Goal: Ask a question

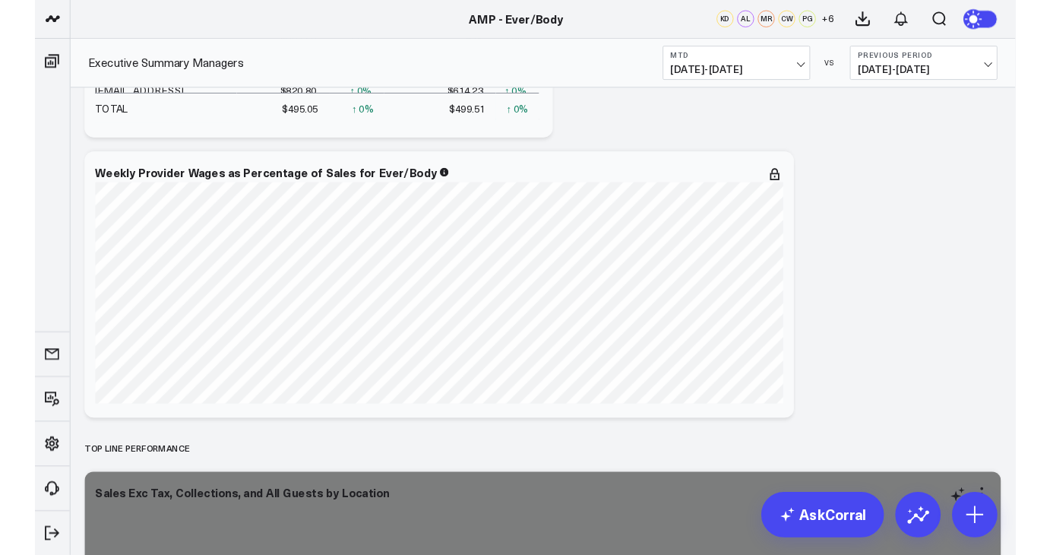
scroll to position [916, 0]
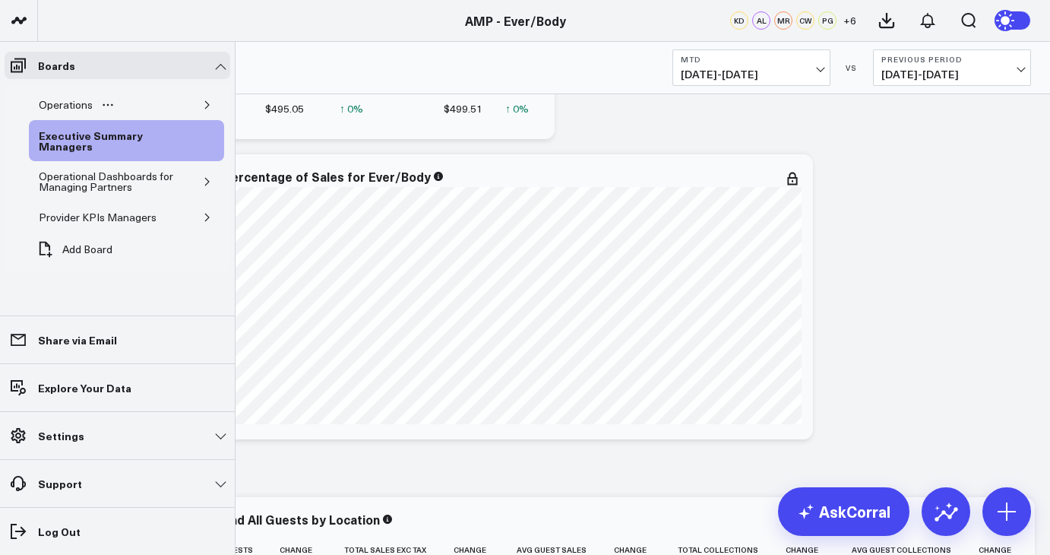
click at [128, 103] on div "Operations" at bounding box center [126, 105] width 195 height 30
click at [210, 109] on button "button" at bounding box center [207, 104] width 15 height 15
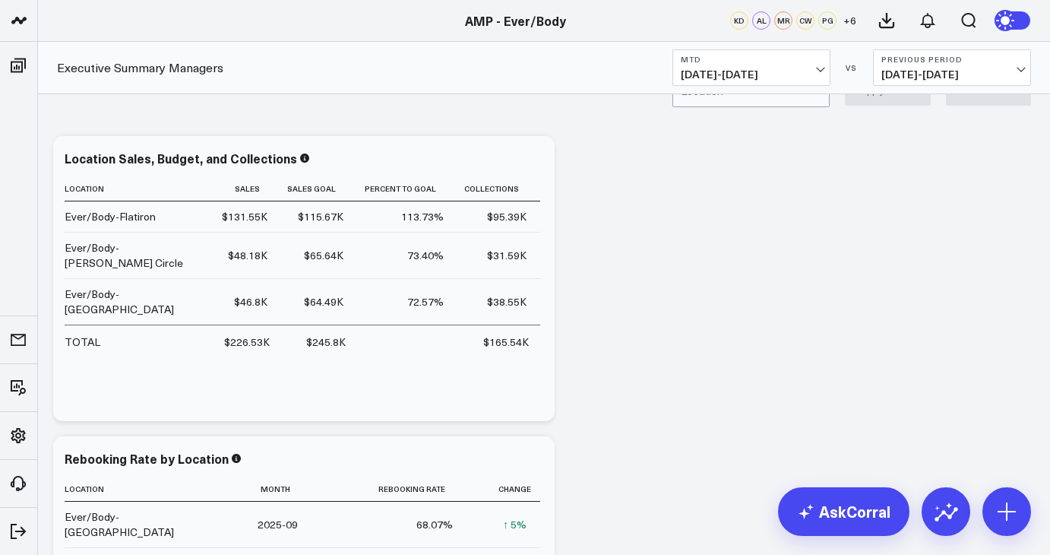
scroll to position [29, 0]
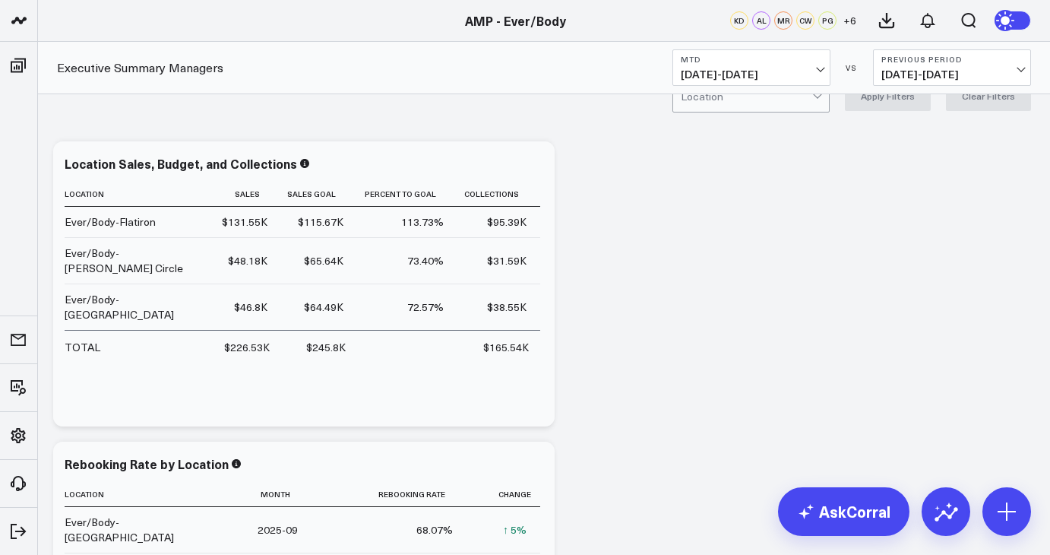
click at [798, 77] on span "[DATE] - [DATE]" at bounding box center [751, 74] width 141 height 12
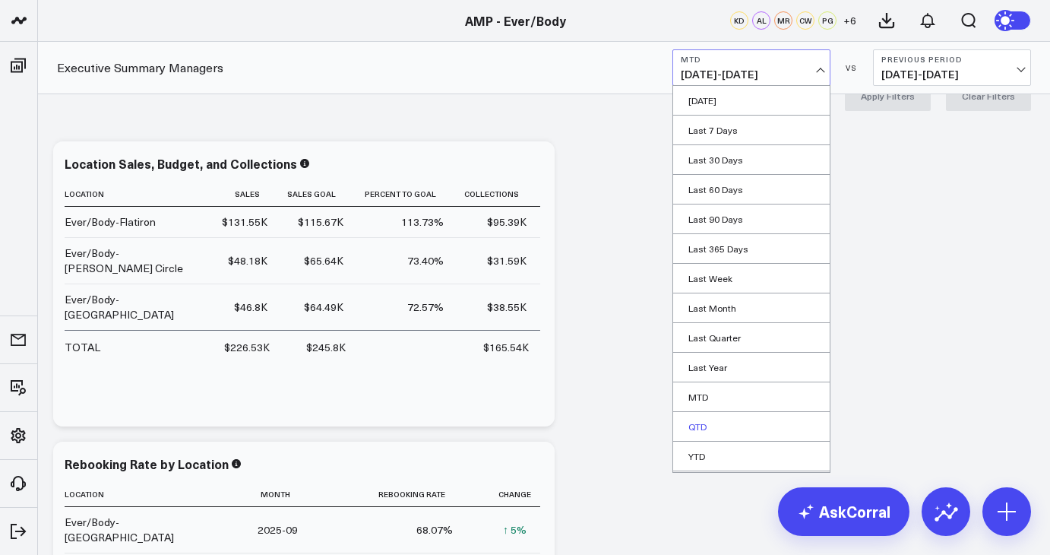
scroll to position [28, 0]
click at [949, 79] on span "[DATE] - [DATE]" at bounding box center [951, 74] width 141 height 12
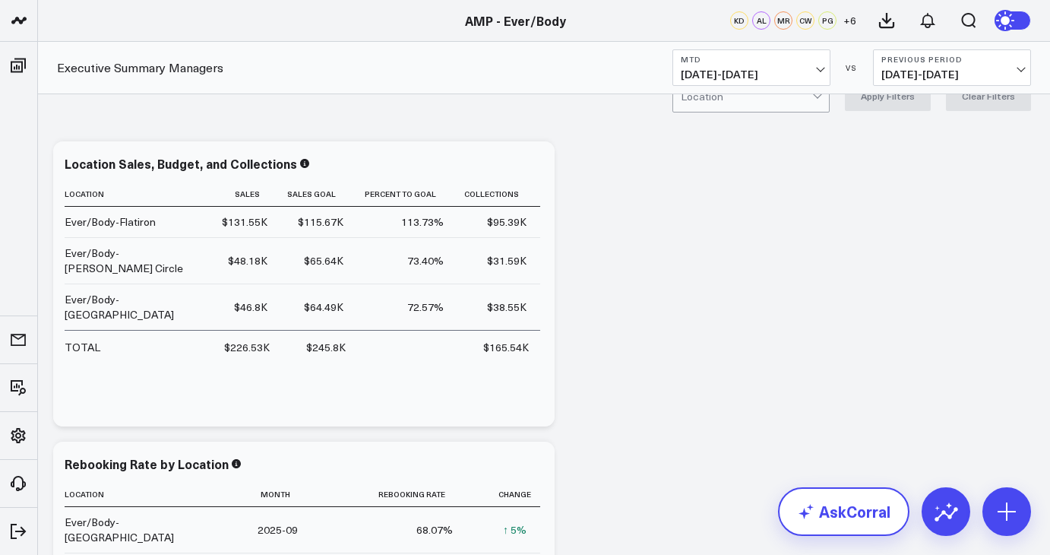
click at [845, 511] on link "AskCorral" at bounding box center [843, 511] width 131 height 49
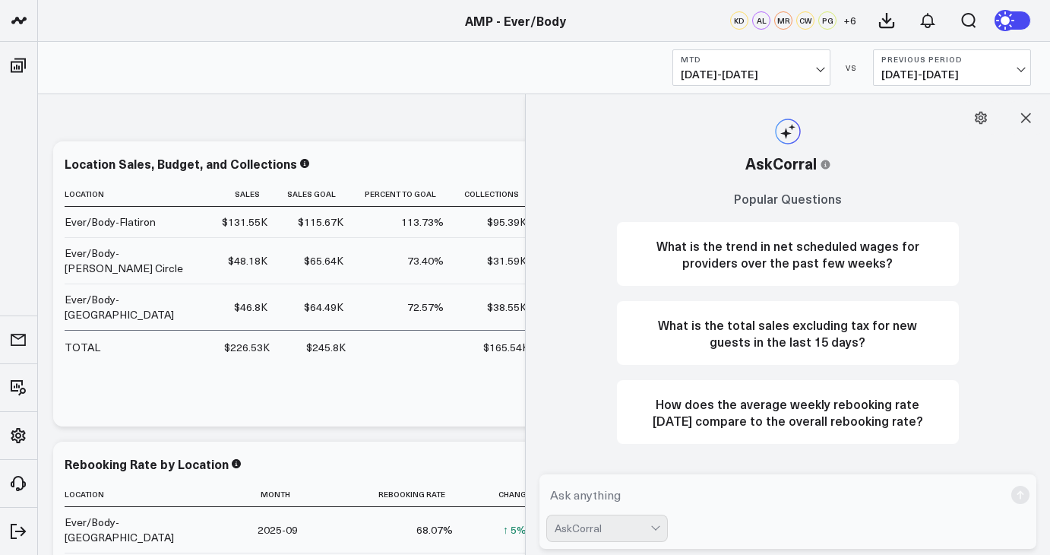
click at [653, 496] on textarea at bounding box center [775, 494] width 458 height 27
type textarea "S"
click at [801, 498] on textarea "Create a board that show each location dermail sales per month" at bounding box center [775, 494] width 458 height 27
type textarea "Create a board that show each location dermal sales per month"
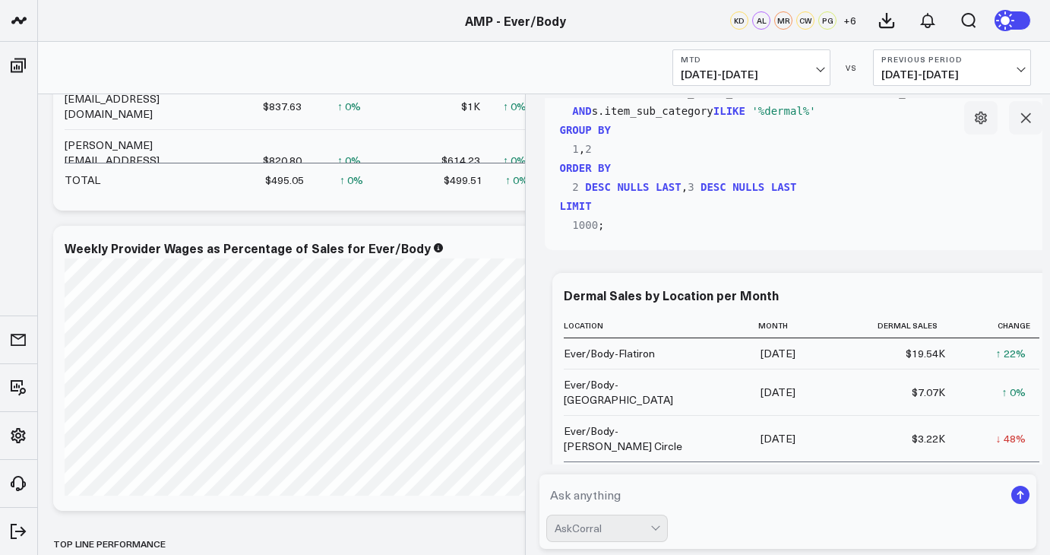
scroll to position [381, 0]
click at [1049, 49] on div "Executive Summary Managers MTD [DATE] - [DATE] VS Previous Period [DATE] - [DAT…" at bounding box center [544, 68] width 1012 height 52
click at [1046, 49] on div "Executive Summary Managers MTD [DATE] - [DATE] VS Previous Period [DATE] - [DAT…" at bounding box center [544, 68] width 1012 height 52
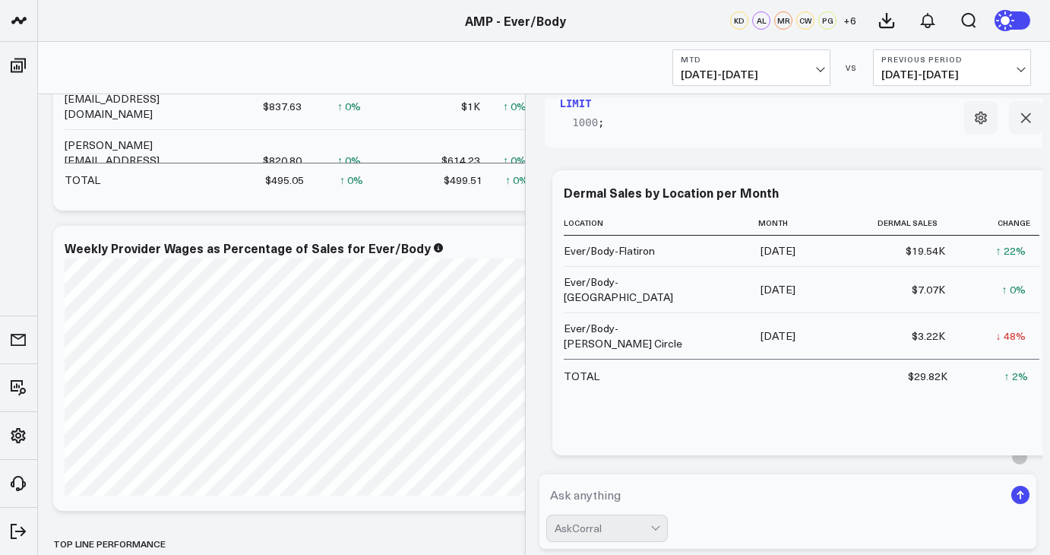
scroll to position [487, 0]
click at [1032, 193] on icon at bounding box center [1033, 192] width 3 height 3
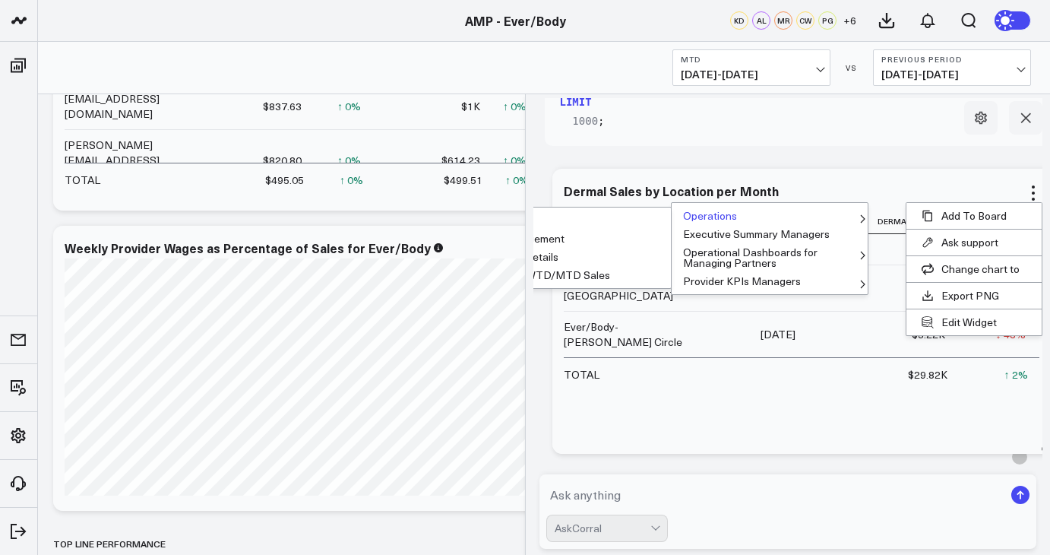
click at [845, 217] on button "Operations" at bounding box center [770, 216] width 196 height 18
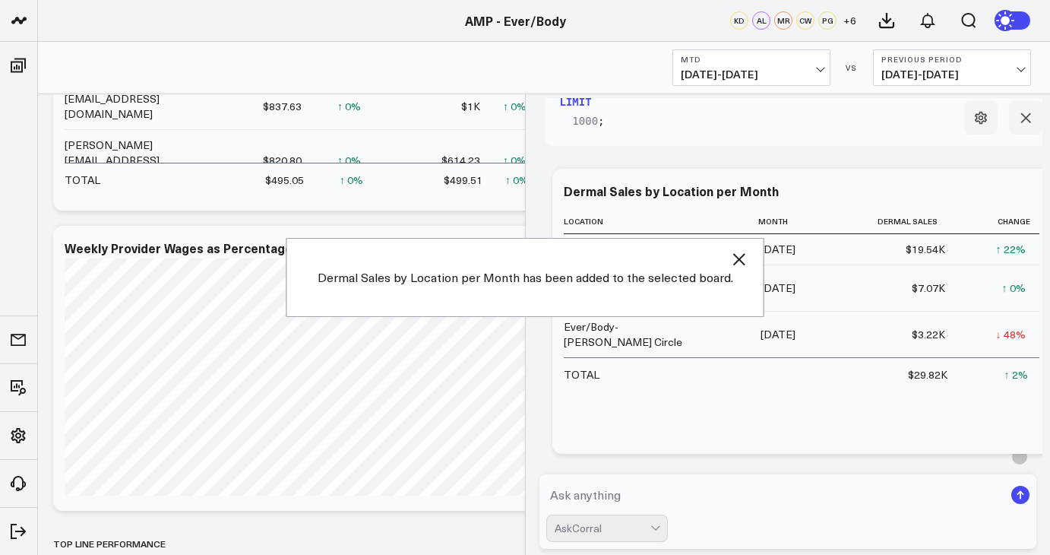
click at [736, 263] on icon "button" at bounding box center [739, 259] width 18 height 18
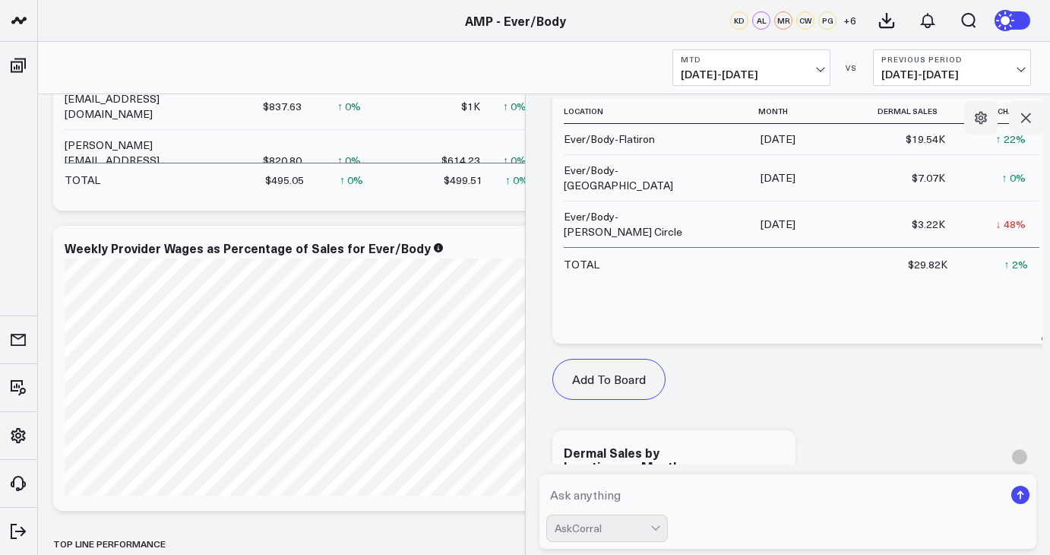
scroll to position [660, 0]
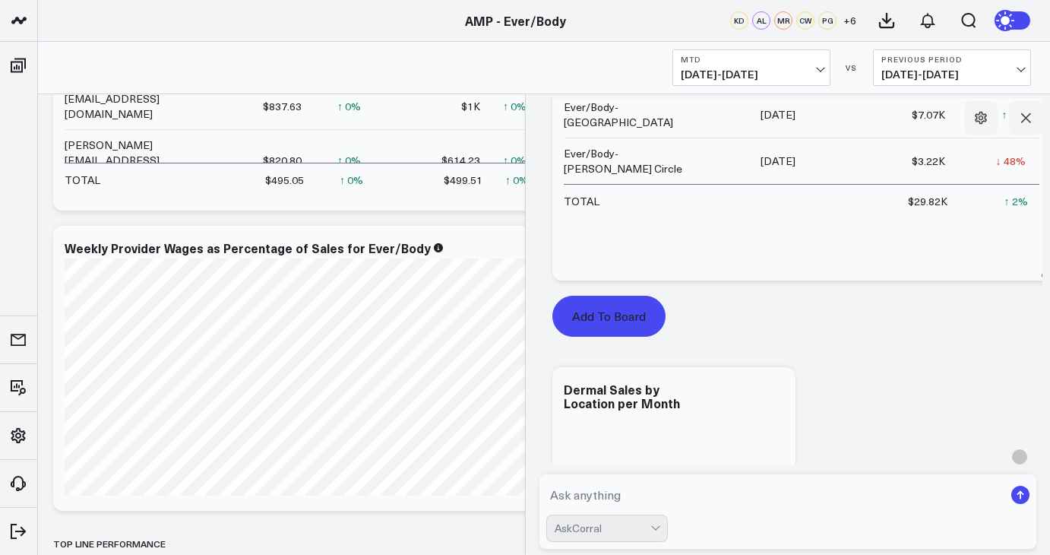
click at [641, 319] on button "Add To Board" at bounding box center [608, 316] width 113 height 41
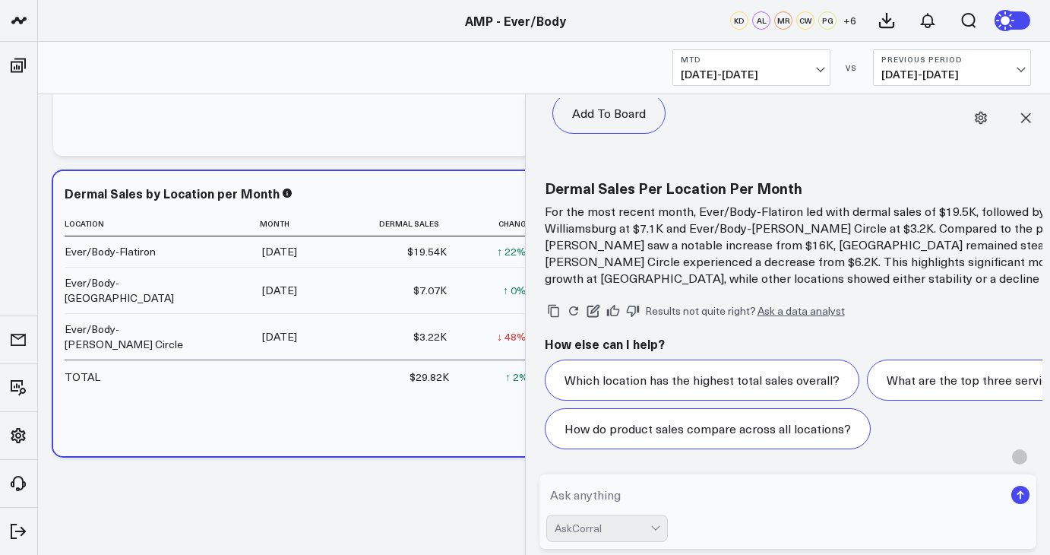
scroll to position [1671, 0]
click at [1022, 122] on icon at bounding box center [1025, 117] width 15 height 15
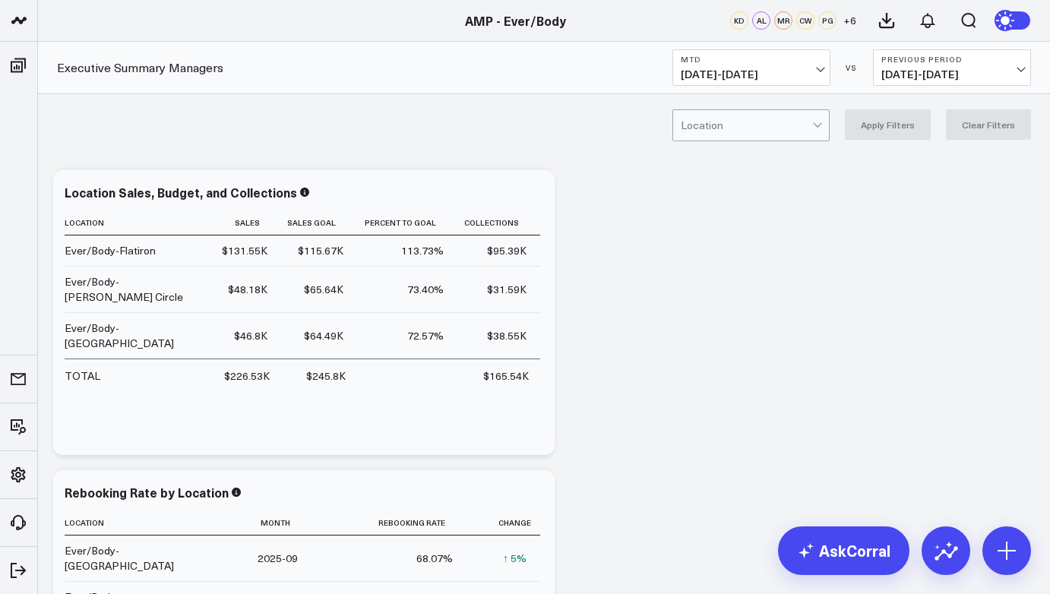
scroll to position [1632, 0]
